Goal: Information Seeking & Learning: Learn about a topic

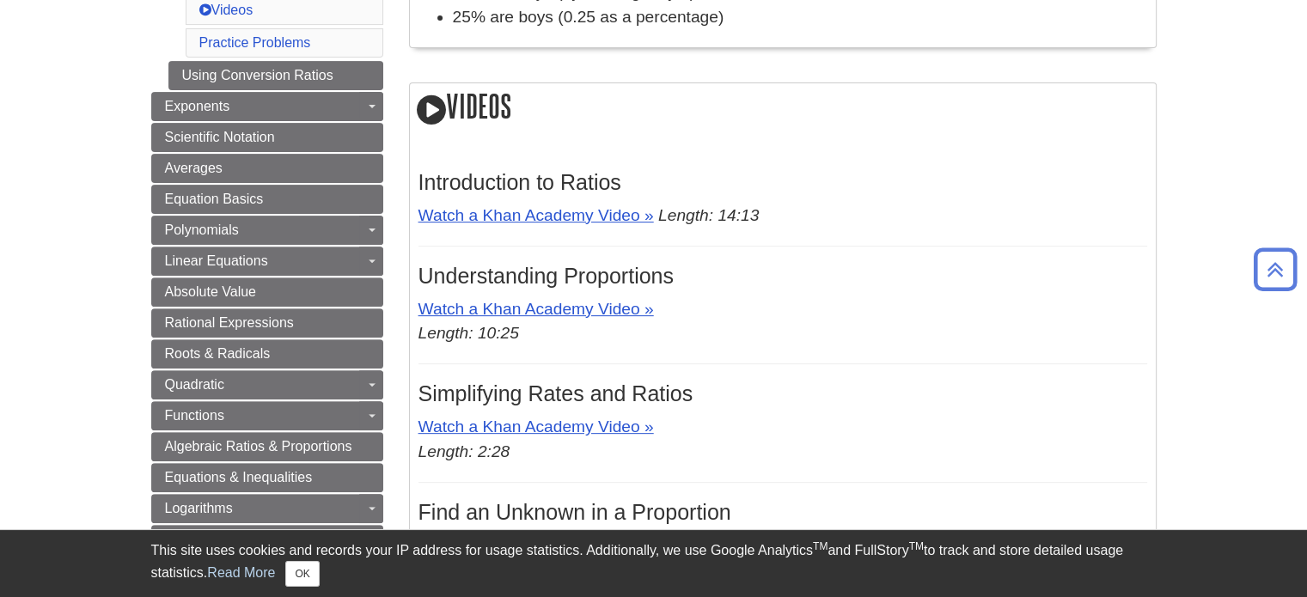
scroll to position [584, 0]
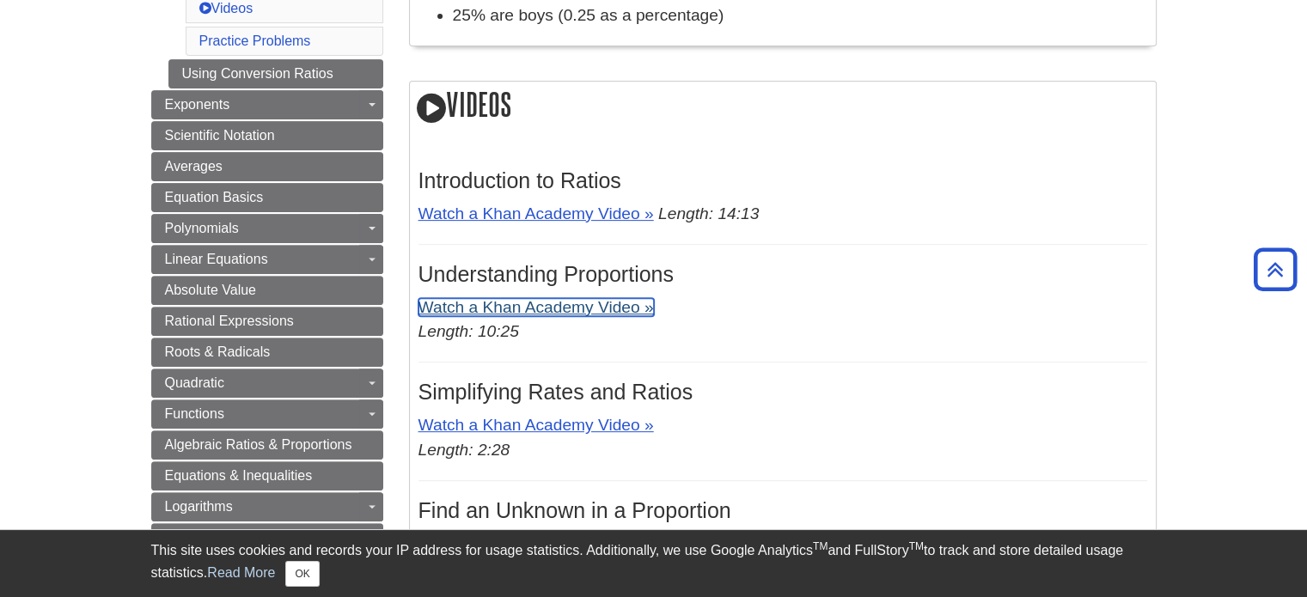
click at [555, 312] on link "Watch a Khan Academy Video »" at bounding box center [535, 307] width 235 height 18
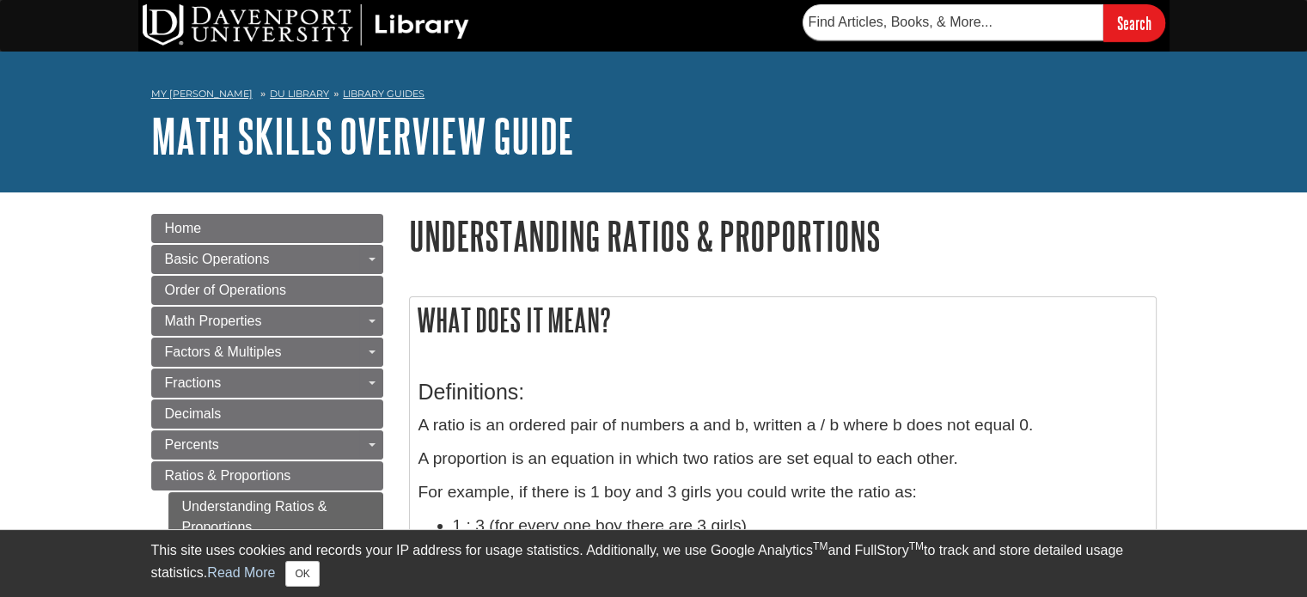
click at [663, 364] on div "Definitions: A ratio is an ordered pair of numbers a and b, written a / b where…" at bounding box center [782, 492] width 729 height 259
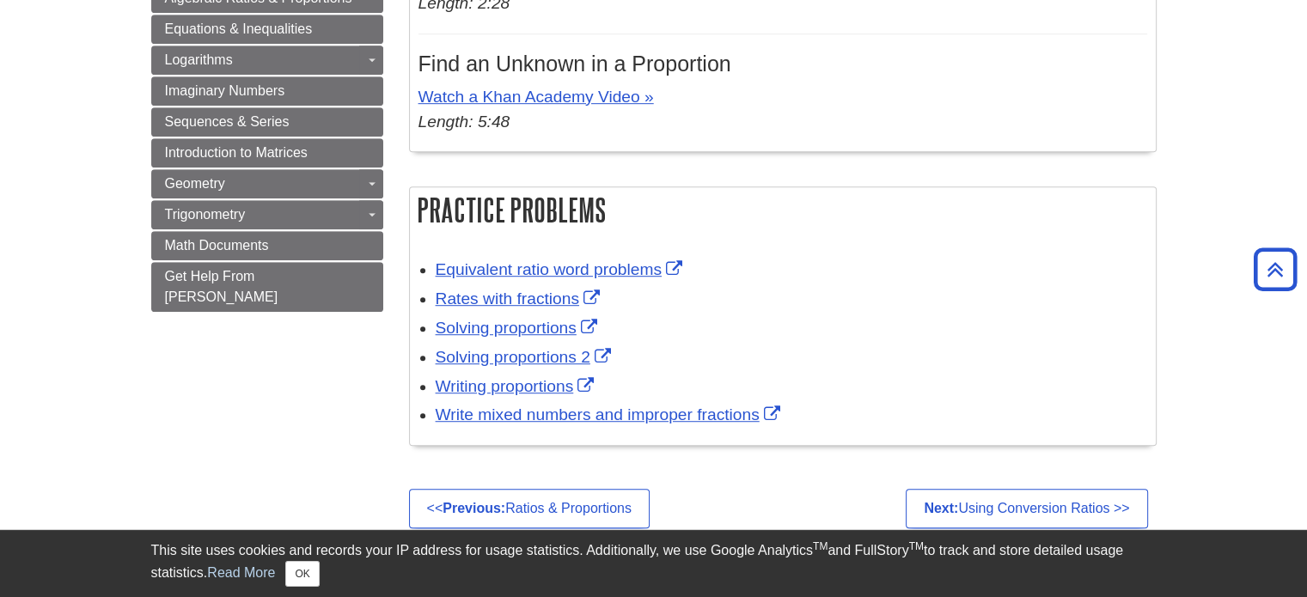
scroll to position [1065, 0]
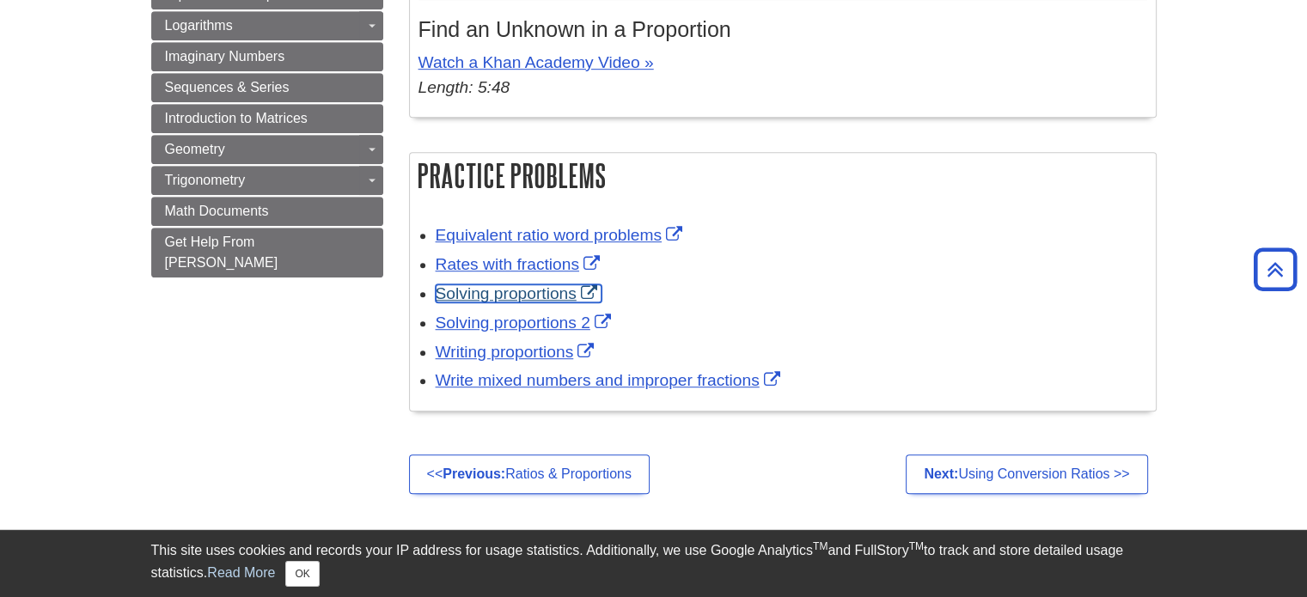
click at [524, 288] on link "Solving proportions" at bounding box center [519, 293] width 166 height 18
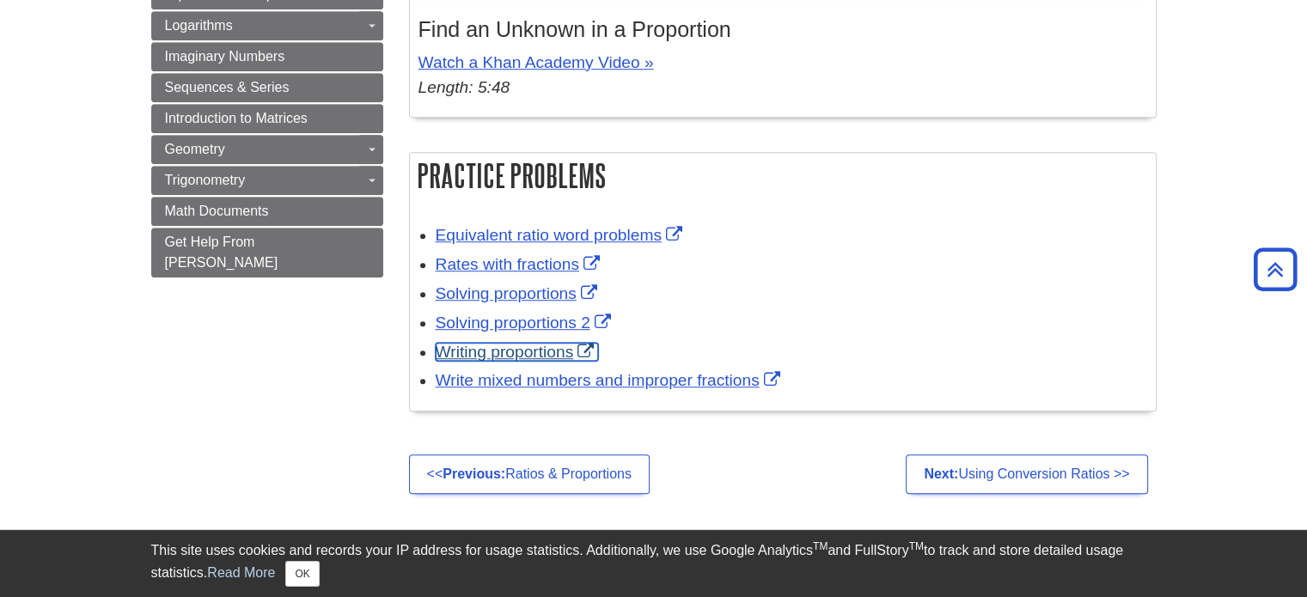
click at [522, 351] on link "Writing proportions" at bounding box center [517, 352] width 163 height 18
